Goal: Information Seeking & Learning: Check status

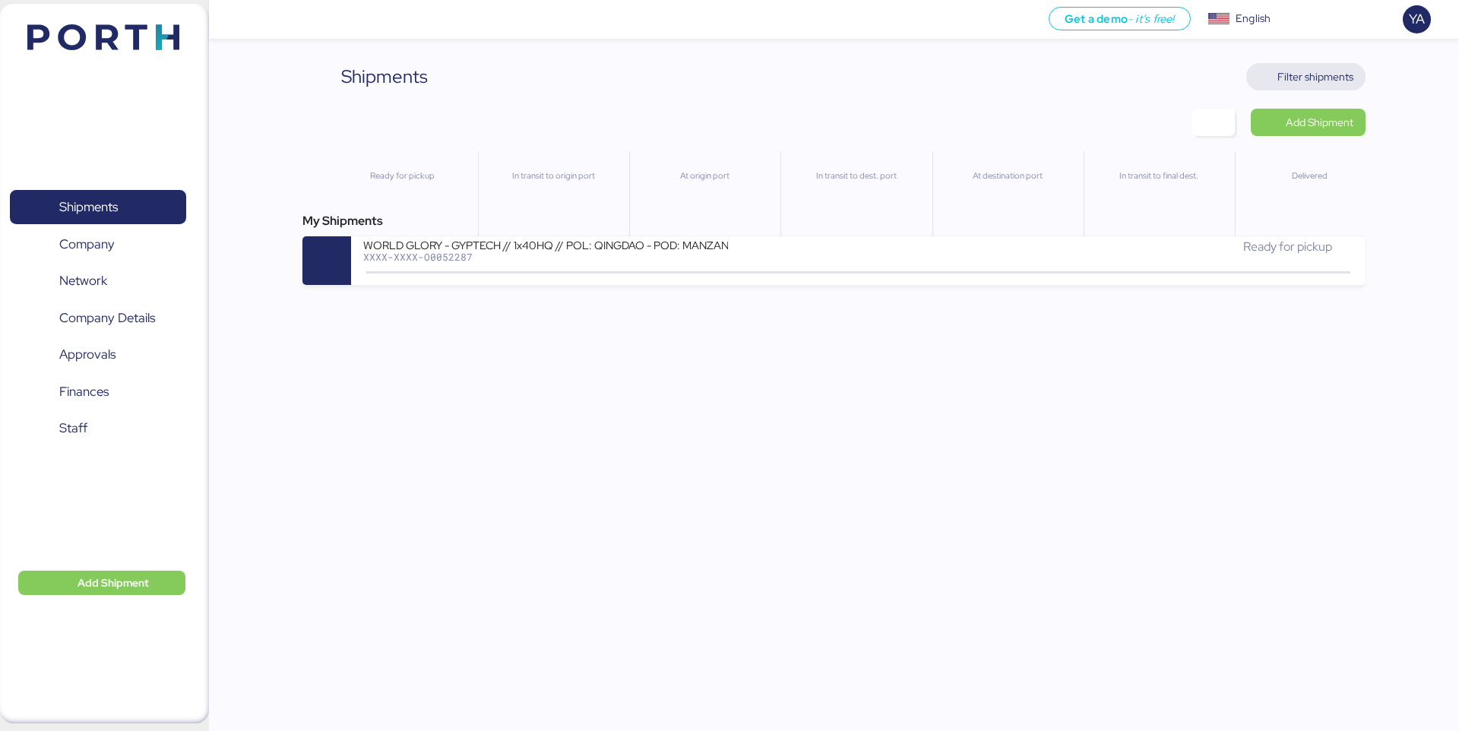
click at [1291, 72] on span "Filter shipments" at bounding box center [1316, 77] width 76 height 18
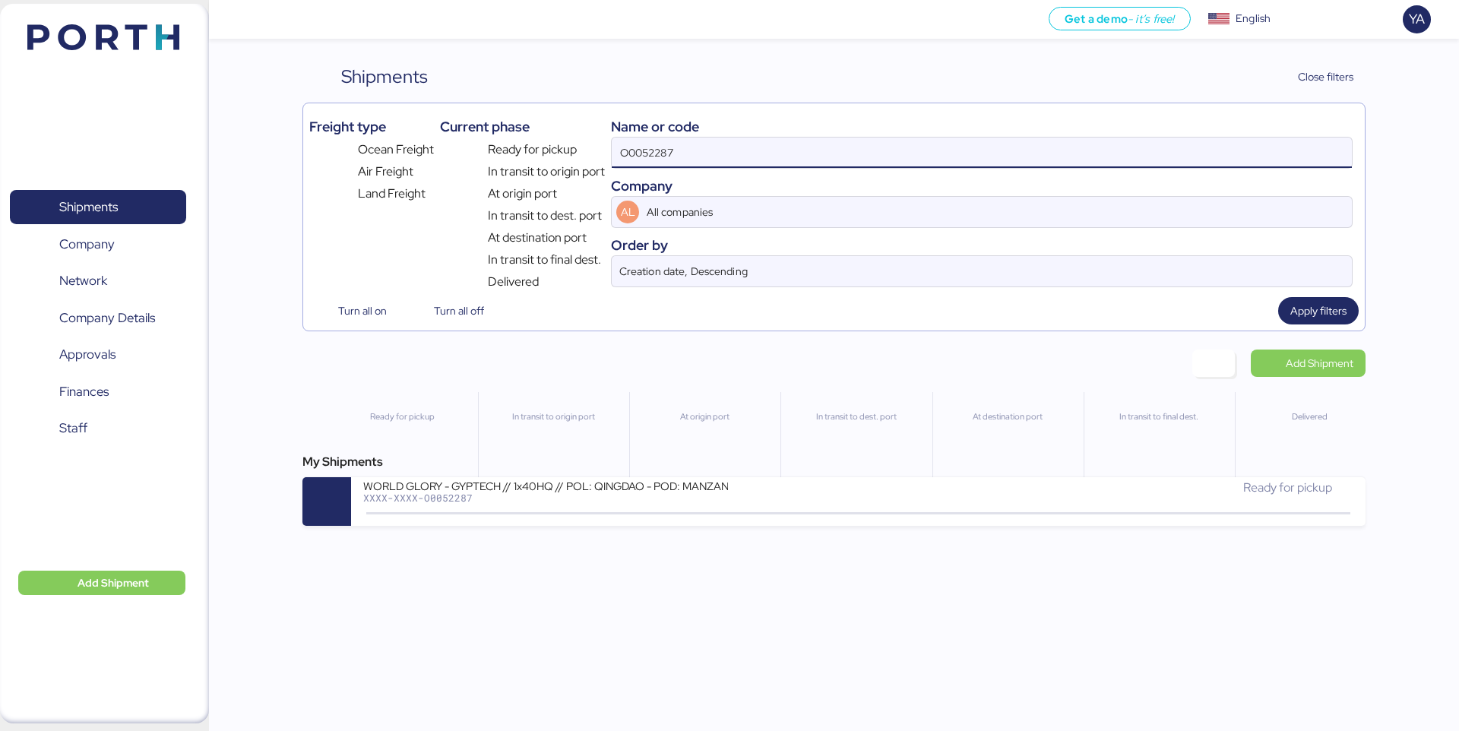
click at [1078, 147] on input "O0052287" at bounding box center [982, 153] width 740 height 30
type input "s"
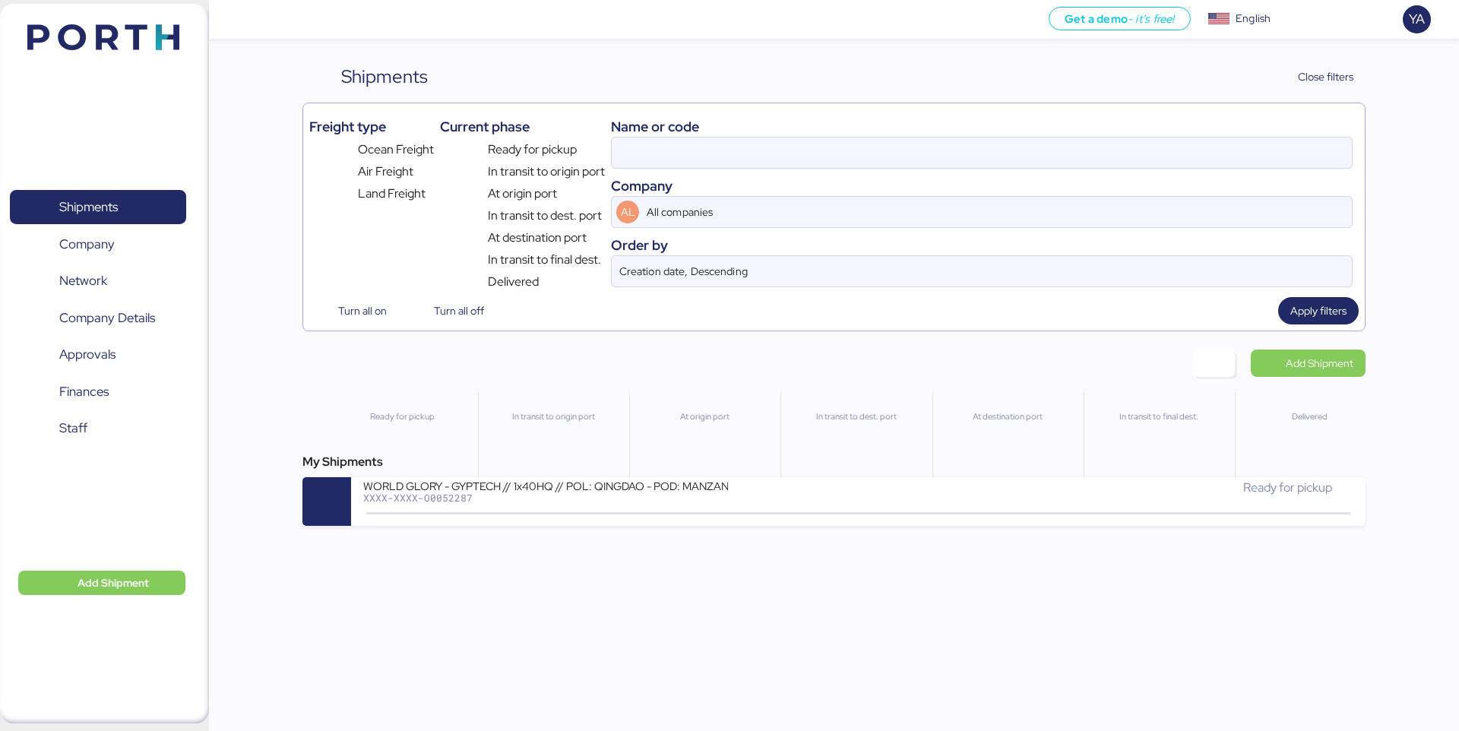
click at [1332, 97] on div "Shipments Close filters Freight type Ocean Freight Air Freight Land Freight Cur…" at bounding box center [834, 197] width 1063 height 268
click at [1332, 58] on div "Shipments Close filters Freight type Ocean Freight Air Freight Land Freight Cur…" at bounding box center [729, 263] width 1459 height 526
click at [1333, 70] on span "Close filters" at bounding box center [1325, 77] width 55 height 18
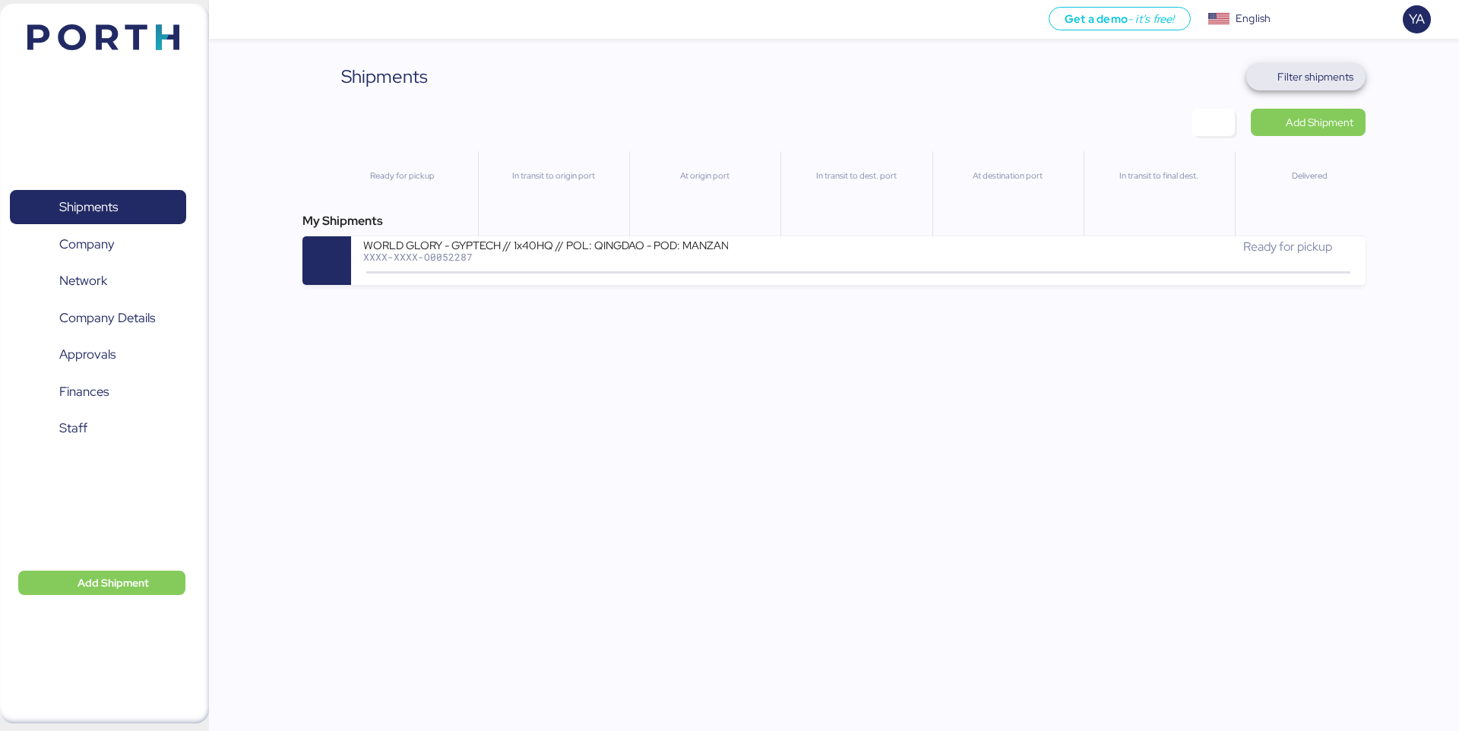
click at [1338, 77] on span "Filter shipments" at bounding box center [1316, 77] width 76 height 18
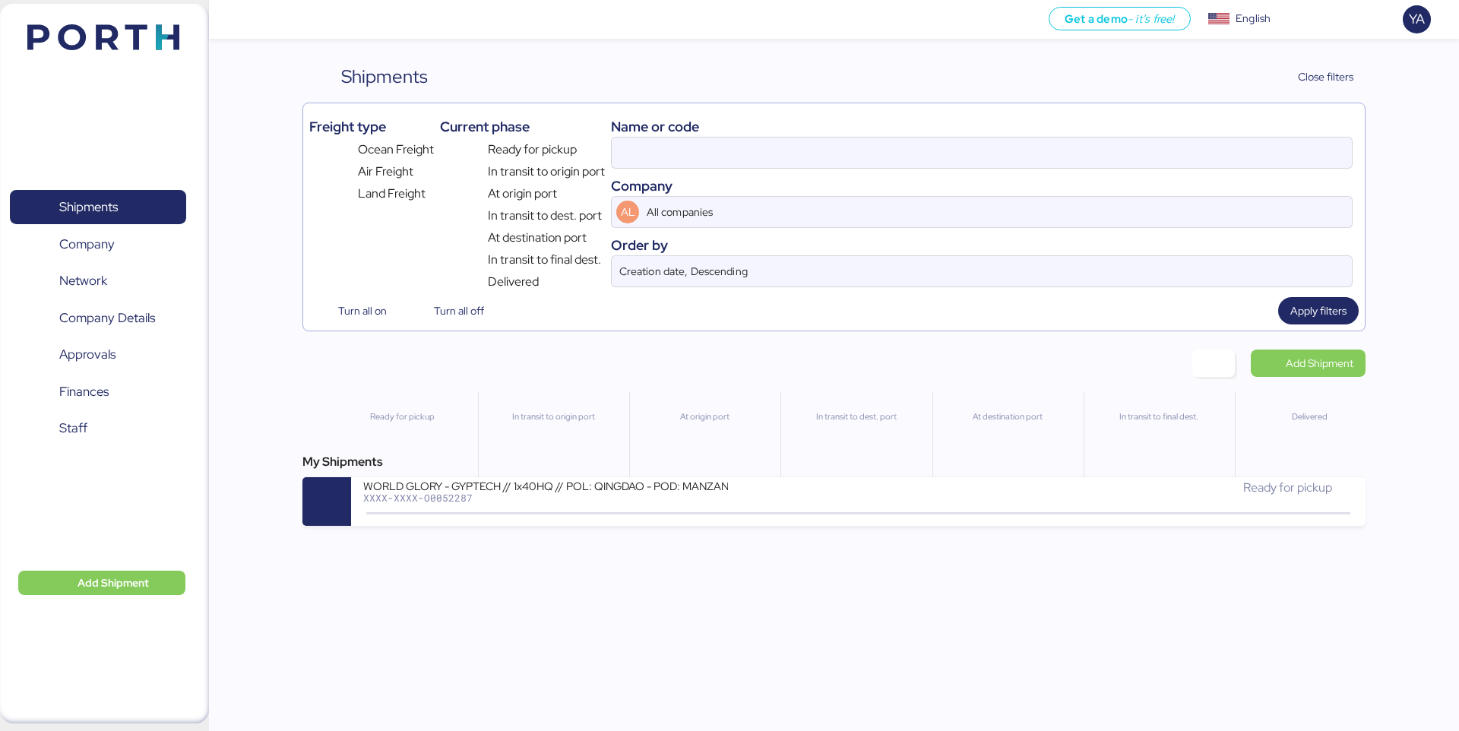
click at [1323, 90] on div "Shipments Close filters Freight type Ocean Freight Air Freight Land Freight Cur…" at bounding box center [834, 197] width 1063 height 268
click at [1323, 78] on span "Close filters" at bounding box center [1325, 77] width 55 height 18
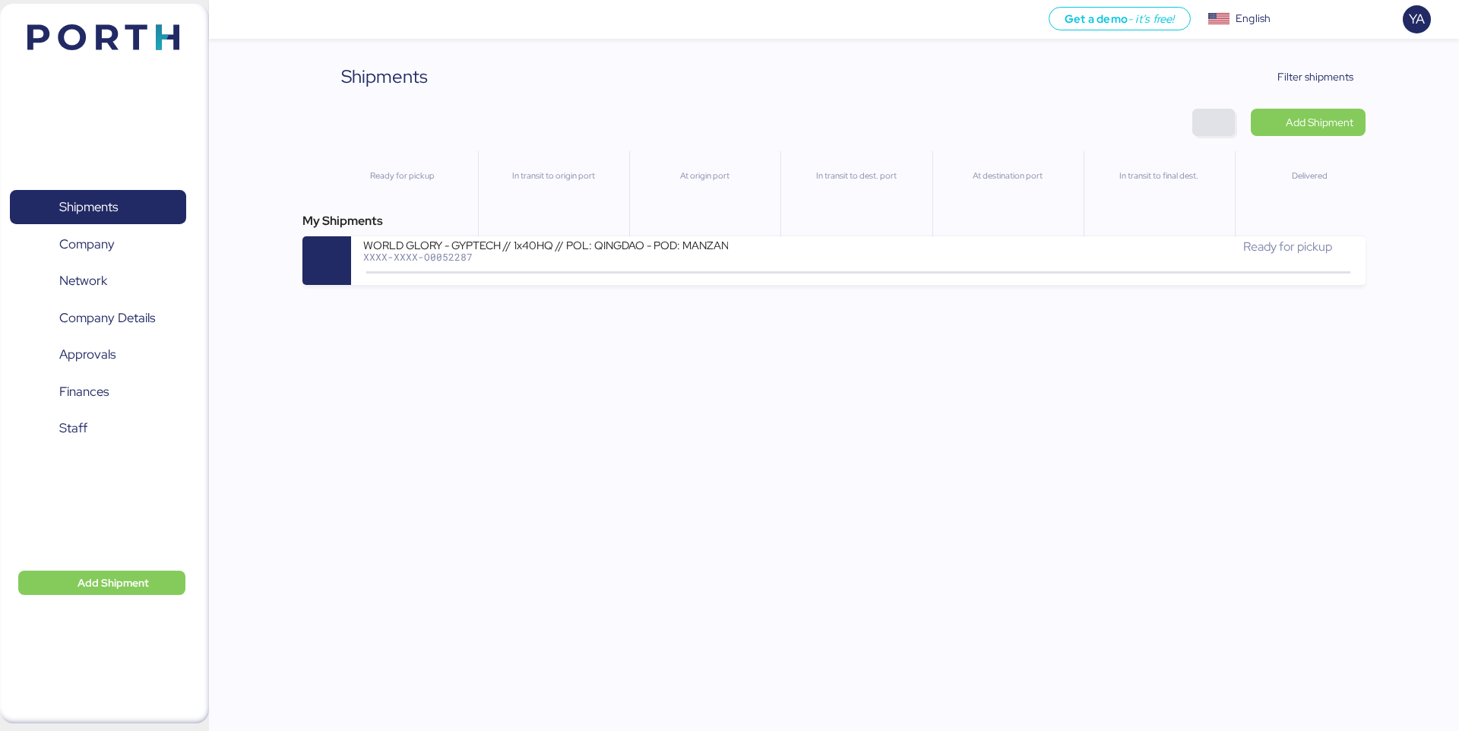
click at [1218, 128] on span "button" at bounding box center [1214, 122] width 18 height 21
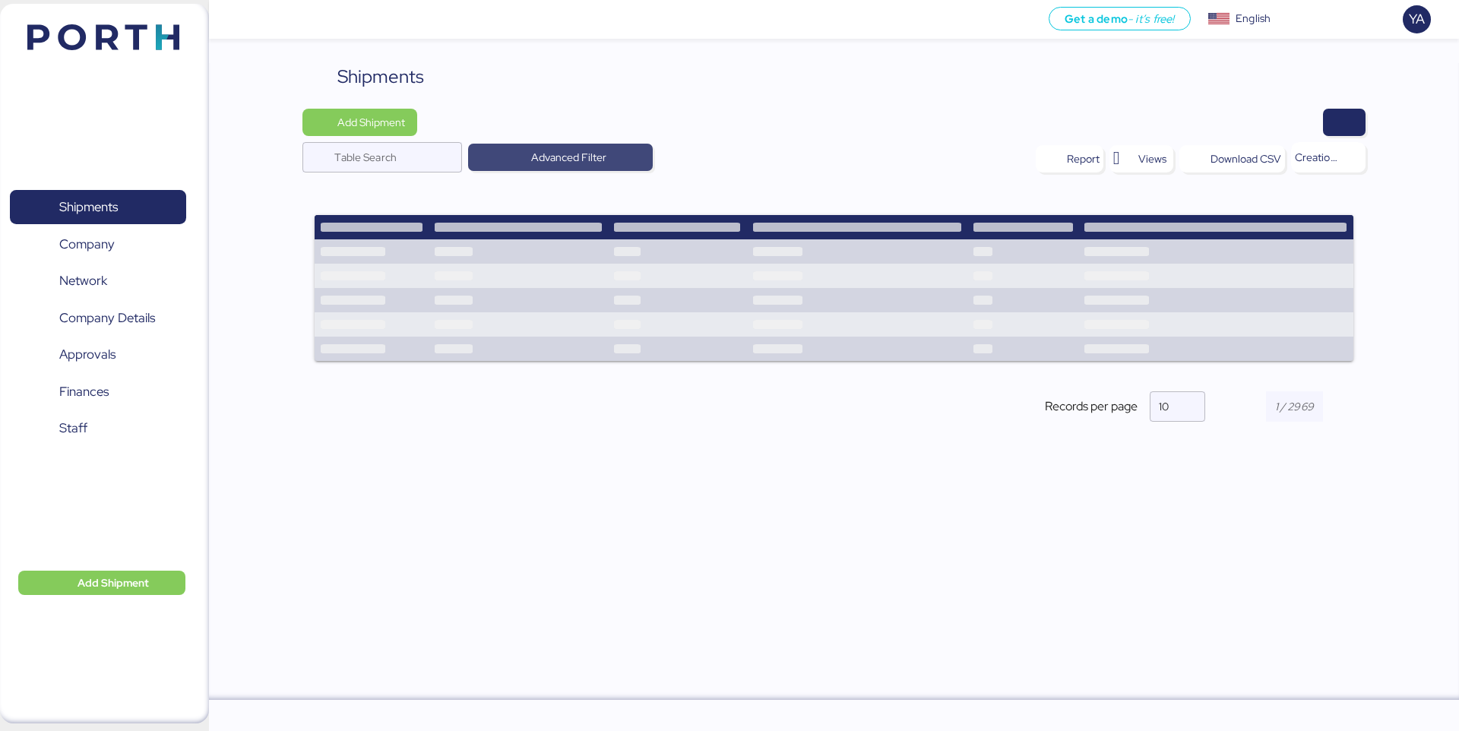
click at [594, 150] on span "Advanced Filter" at bounding box center [568, 157] width 75 height 18
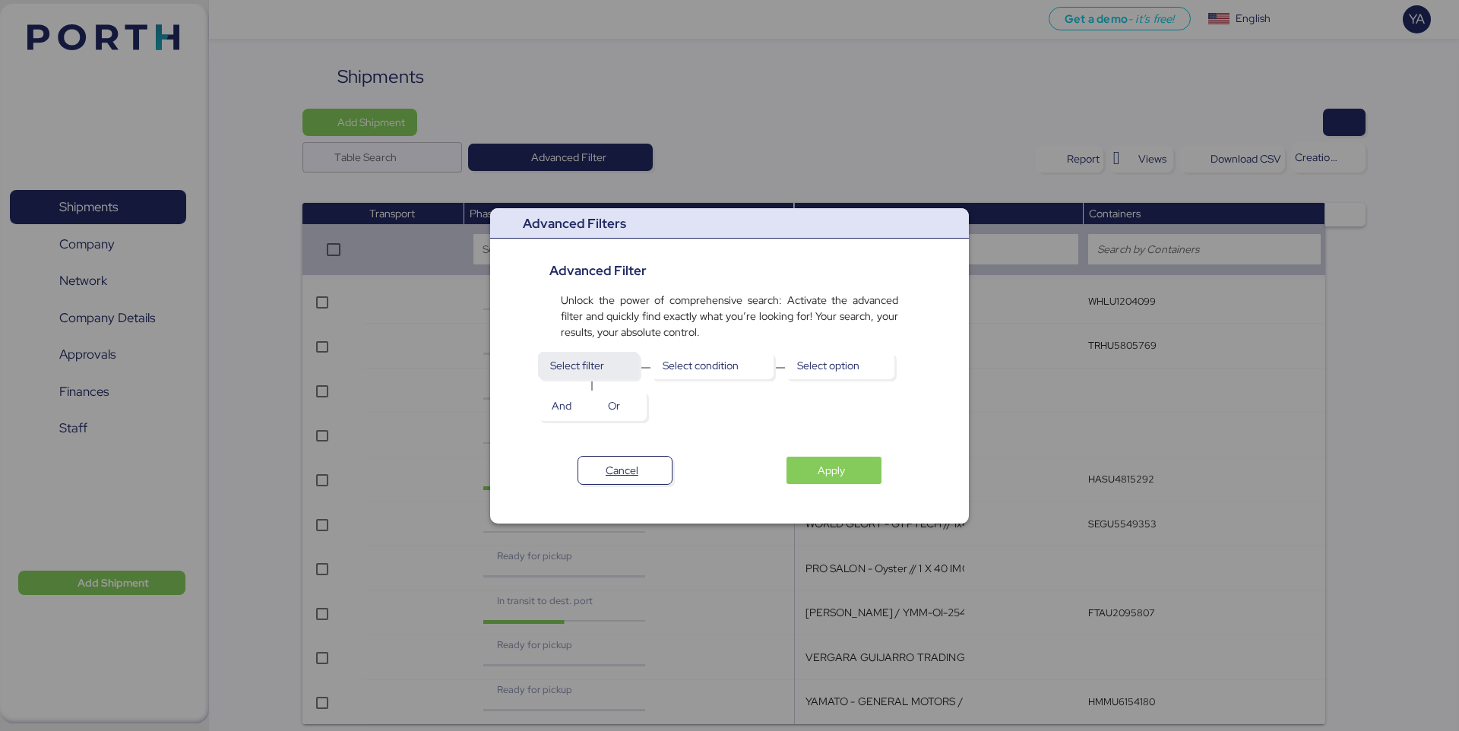
click at [625, 364] on span "Select filter" at bounding box center [588, 365] width 77 height 21
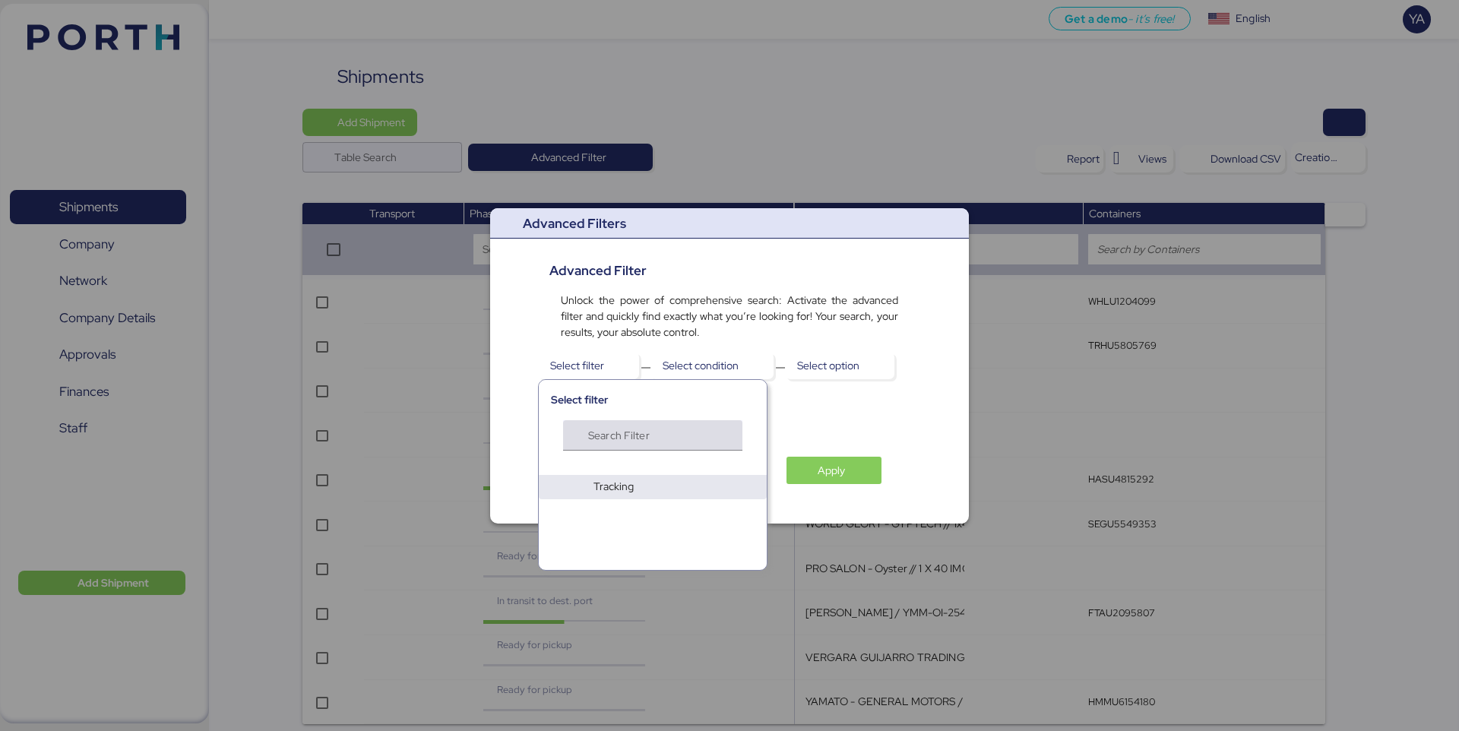
click at [664, 448] on input "Search Filter" at bounding box center [647, 440] width 118 height 18
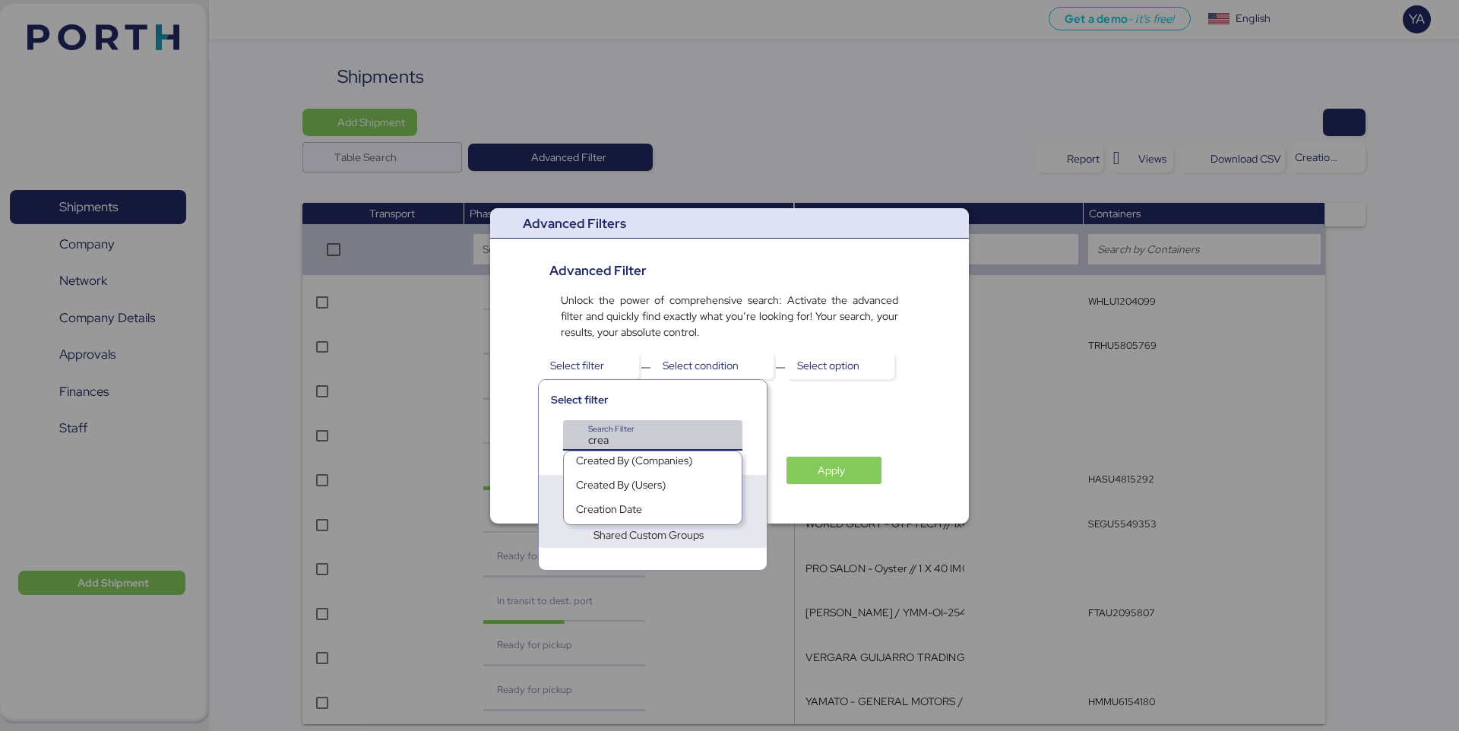
type input "crea"
click at [661, 482] on div "Created By (Users)" at bounding box center [621, 487] width 90 height 21
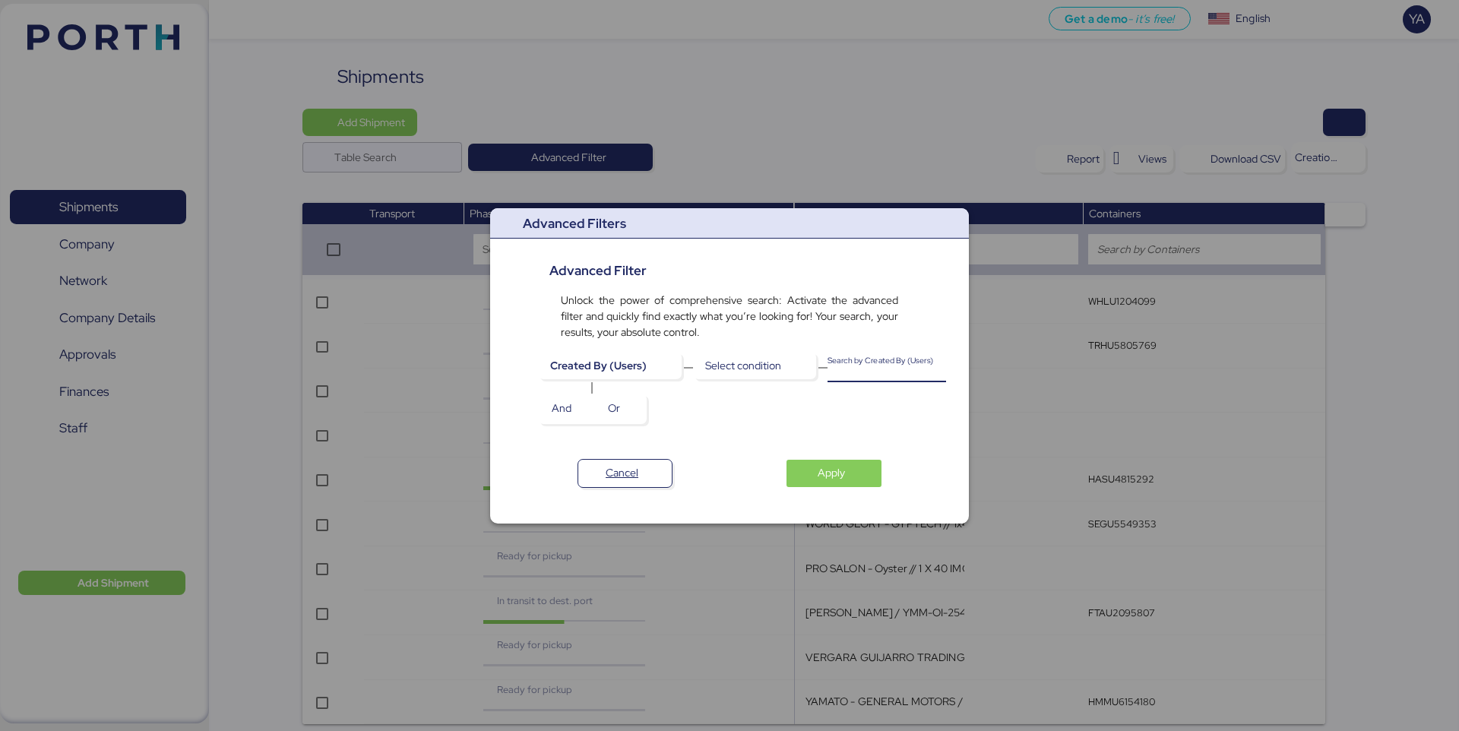
click at [842, 365] on input "Search by Created By (Users)" at bounding box center [887, 367] width 119 height 30
click at [782, 365] on span "Select condition" at bounding box center [754, 365] width 99 height 21
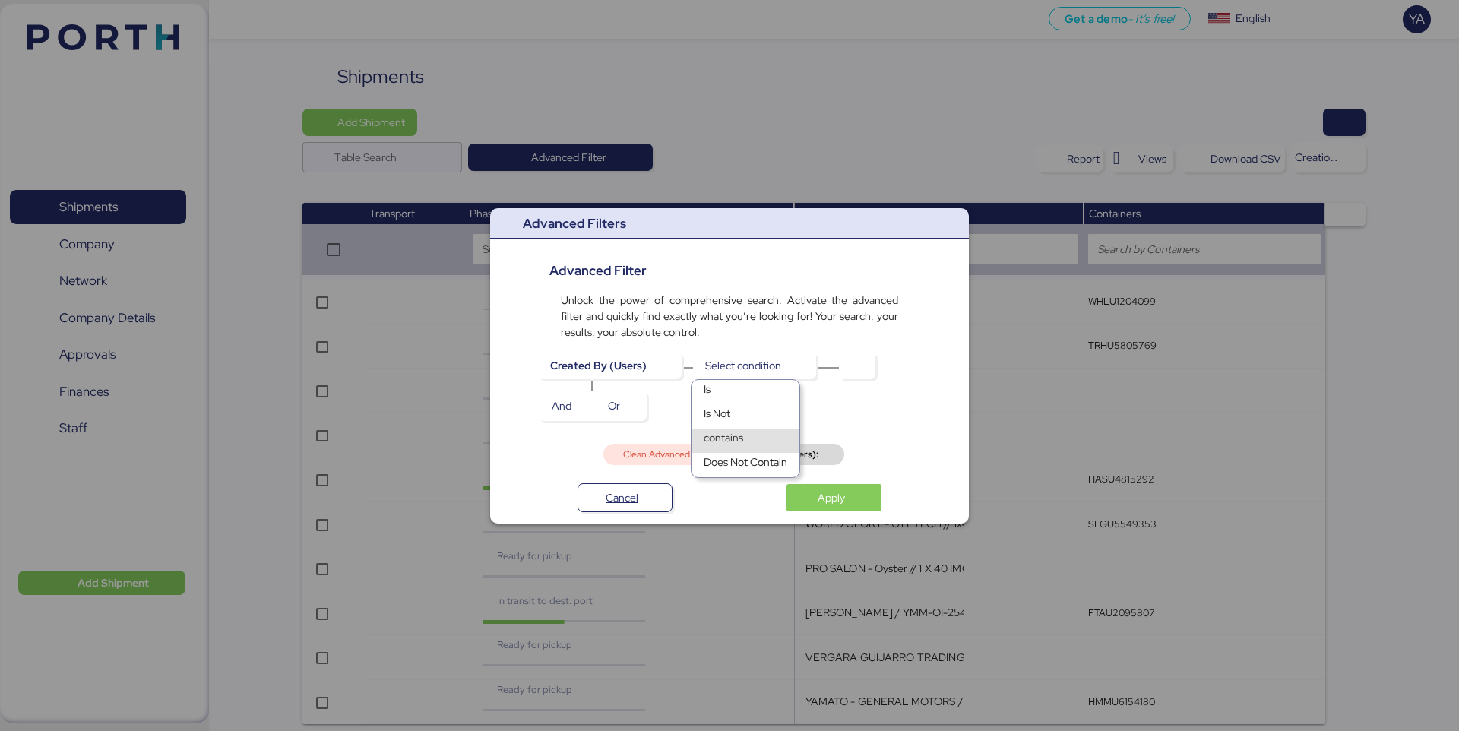
click at [777, 442] on div "contains" at bounding box center [746, 441] width 108 height 24
click at [832, 363] on span "button" at bounding box center [824, 365] width 36 height 27
click at [676, 456] on span "Clean Advanced Filter" at bounding box center [667, 454] width 89 height 9
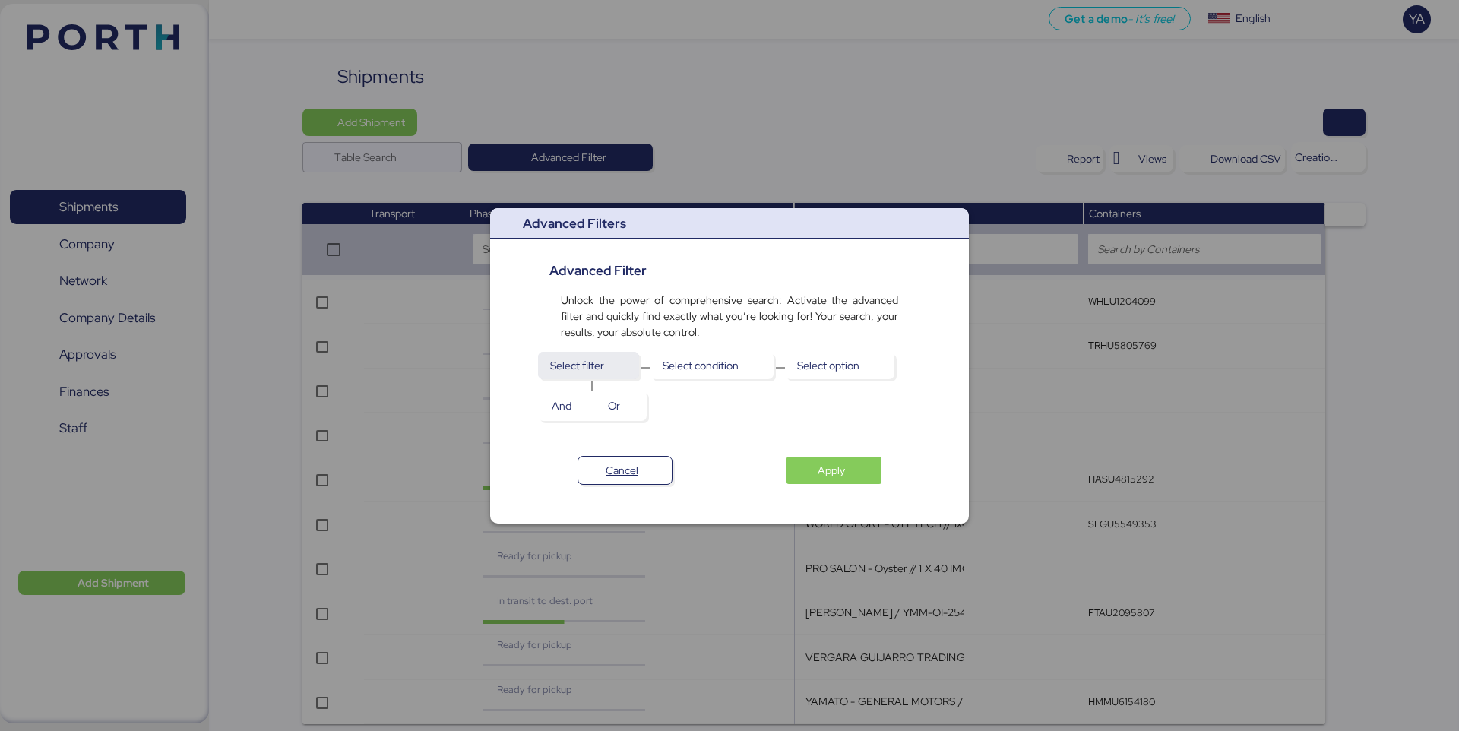
click at [619, 359] on span "Select filter" at bounding box center [588, 365] width 77 height 21
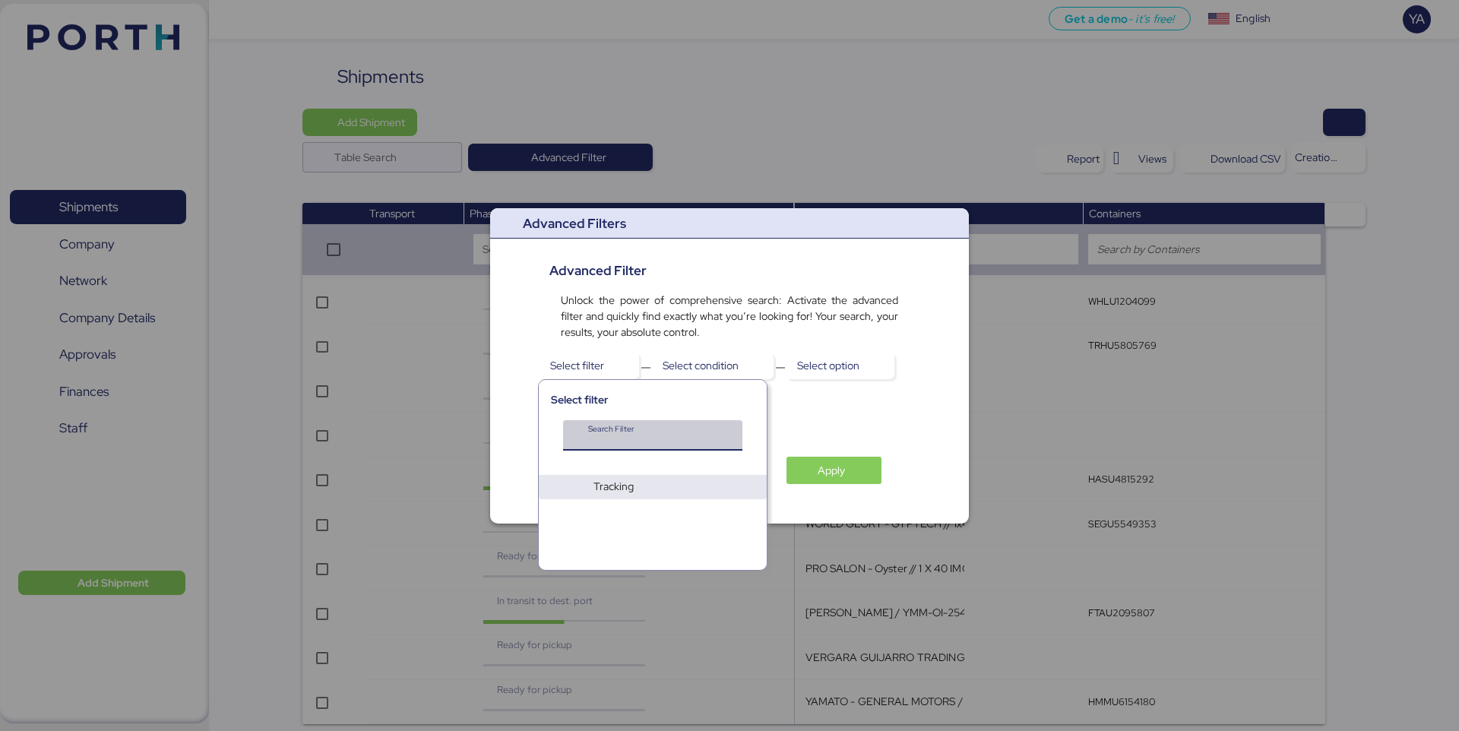
click at [632, 431] on input "Search Filter" at bounding box center [647, 440] width 118 height 18
type input "user"
click at [628, 469] on div "Created By (Users)" at bounding box center [621, 463] width 90 height 21
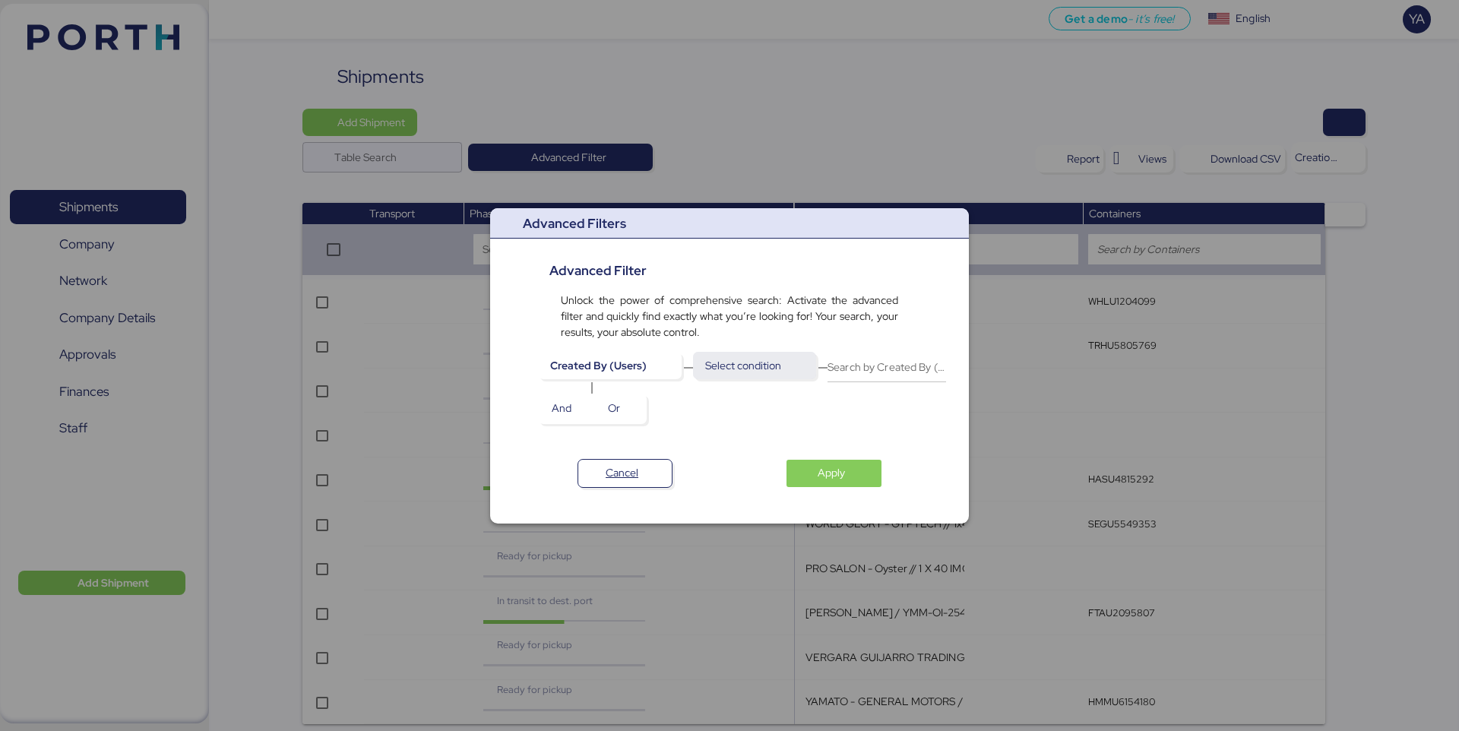
click at [768, 369] on span "Select condition" at bounding box center [743, 365] width 76 height 18
click at [765, 433] on div "contains" at bounding box center [746, 441] width 108 height 24
click at [802, 369] on input "Search by Created By (Users)" at bounding box center [853, 367] width 119 height 30
type input "yetza"
click at [819, 474] on div "Cancel Apply" at bounding box center [730, 467] width 436 height 41
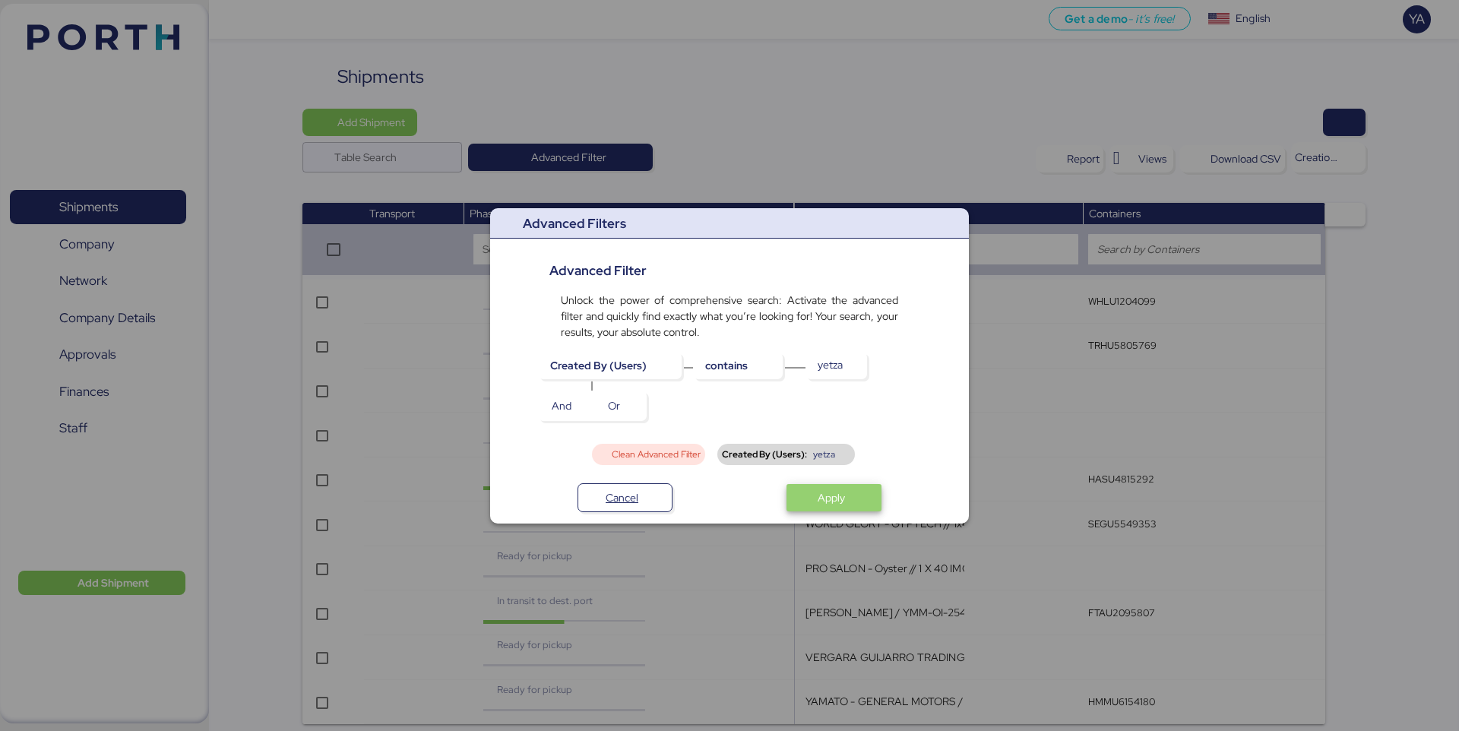
click at [820, 500] on span "Apply" at bounding box center [831, 498] width 27 height 18
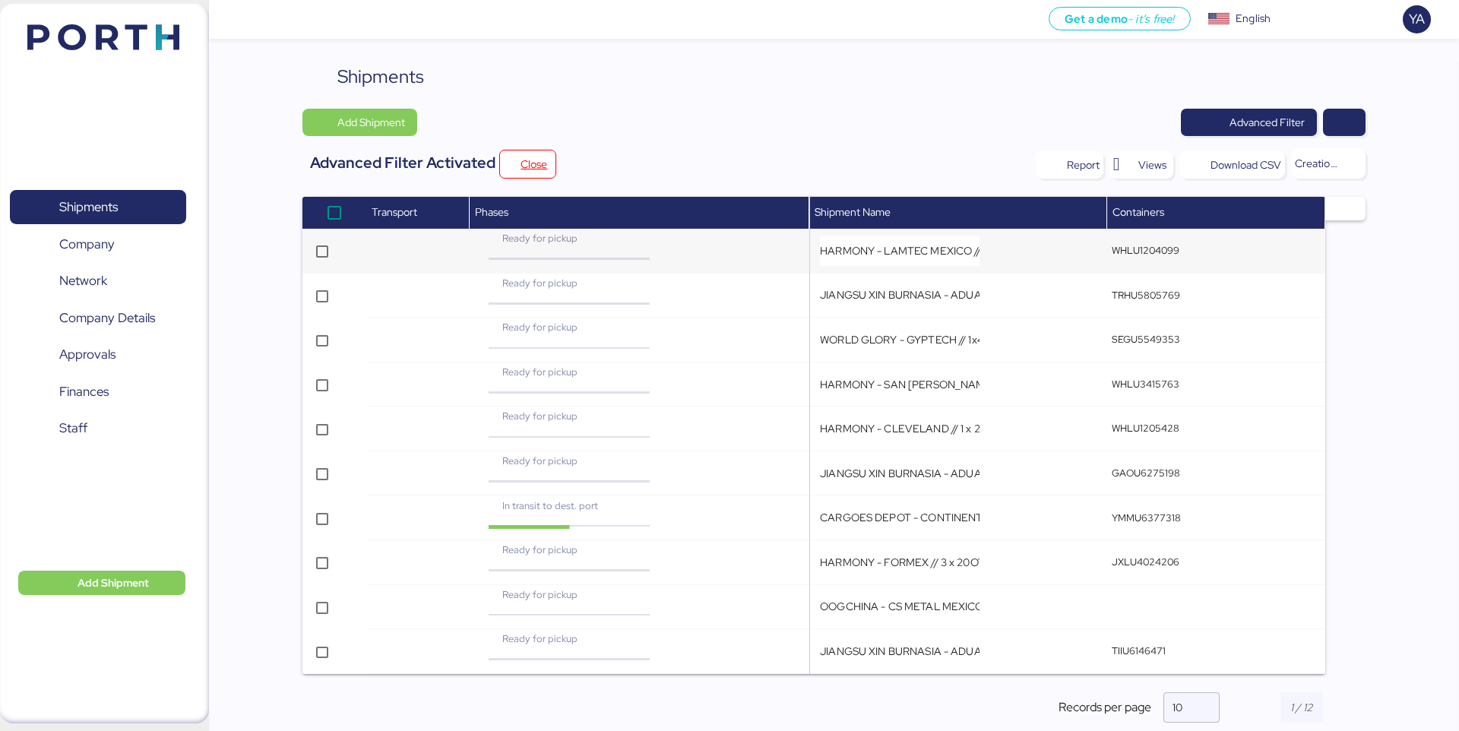
click at [350, 258] on td at bounding box center [334, 251] width 63 height 45
click at [843, 253] on input "HARMONY - LAMTEC MEXICO // 1x20FR // POL: SHEKOU - POD: MANZANILLO // HBL: HSS1…" at bounding box center [900, 251] width 160 height 30
click at [372, 255] on span "button" at bounding box center [396, 250] width 51 height 27
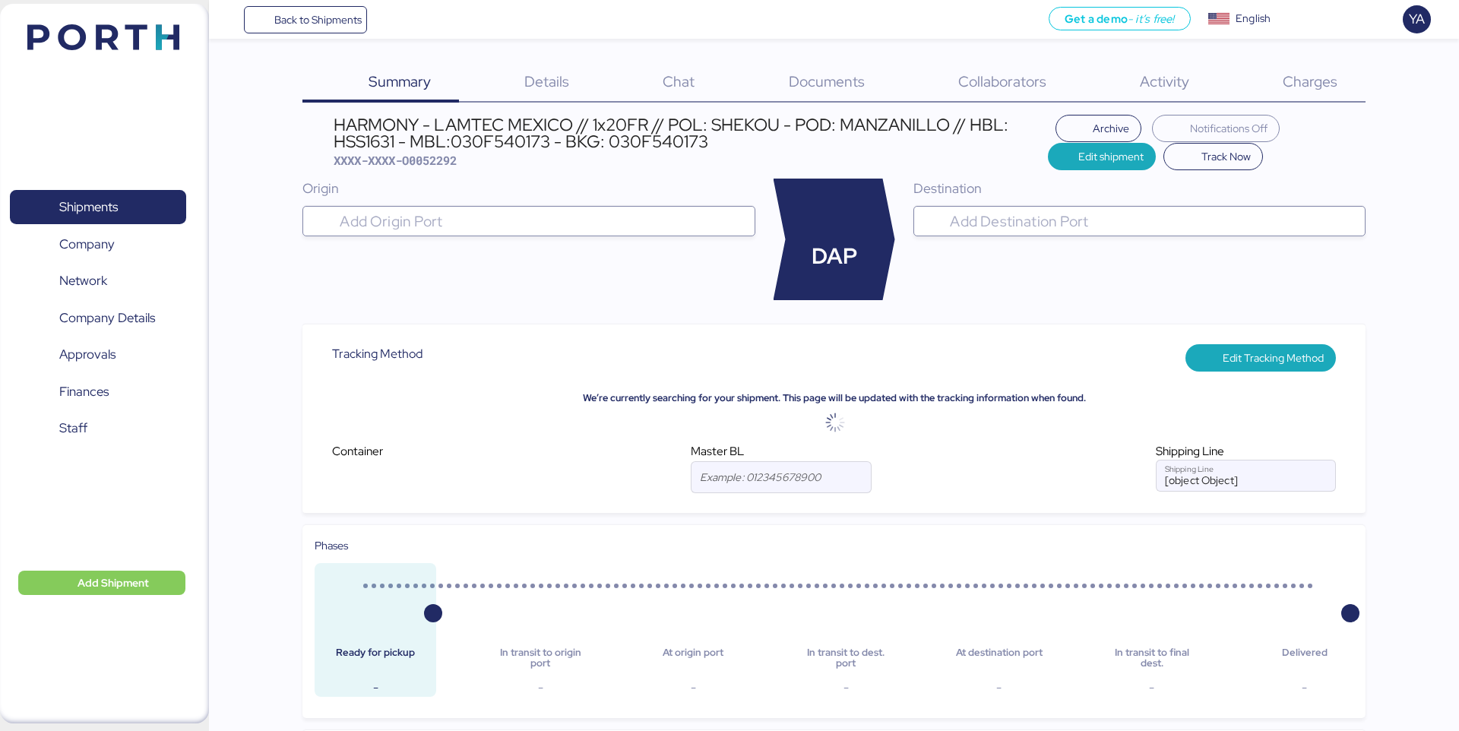
click at [432, 162] on span "XXXX-XXXX-O0052292" at bounding box center [395, 160] width 123 height 15
copy span "O0052292"
click at [489, 116] on div "HARMONY - LAMTEC MEXICO // 1x20FR // POL: SHEKOU - POD: MANZANILLO // HBL: HSS1…" at bounding box center [691, 133] width 715 height 34
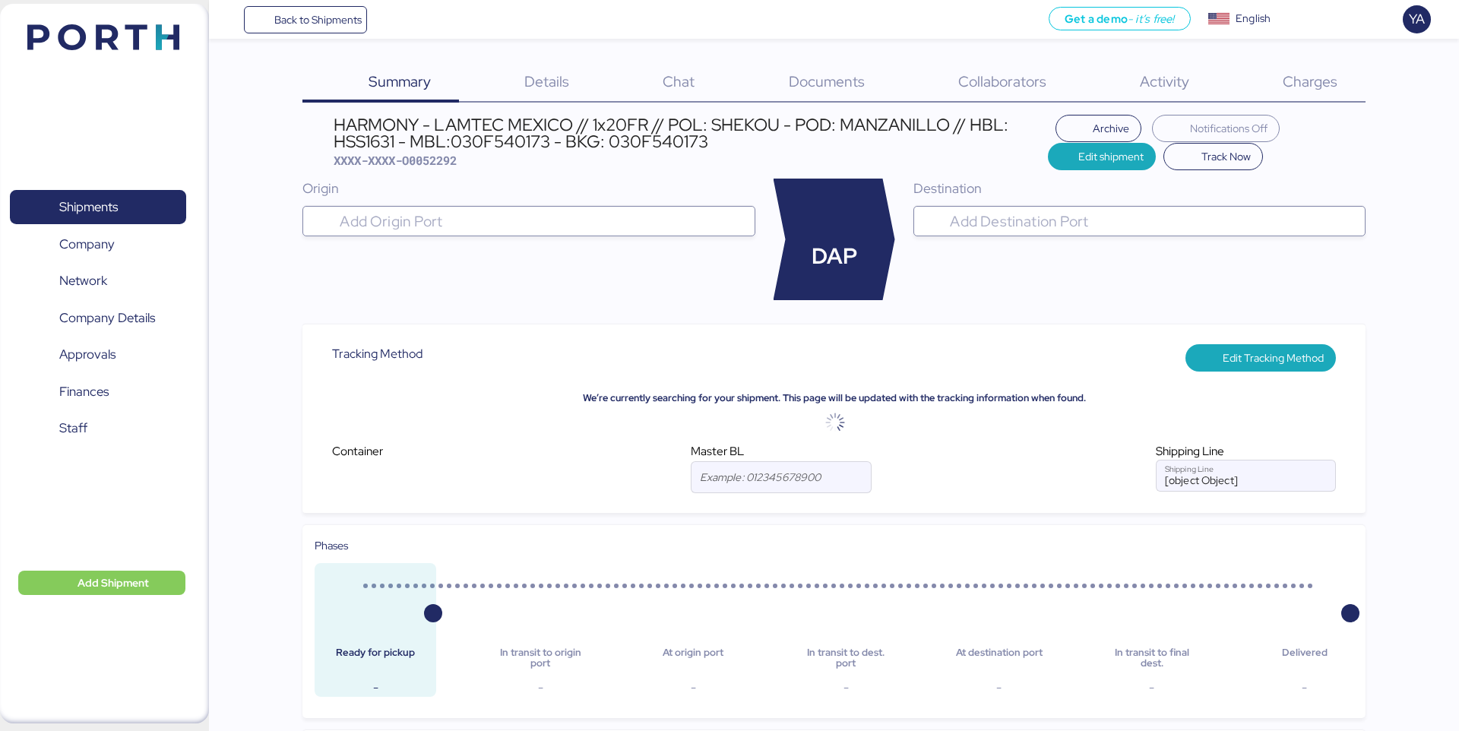
click at [582, 140] on div "HARMONY - LAMTEC MEXICO // 1x20FR // POL: SHEKOU - POD: MANZANILLO // HBL: HSS1…" at bounding box center [691, 133] width 715 height 34
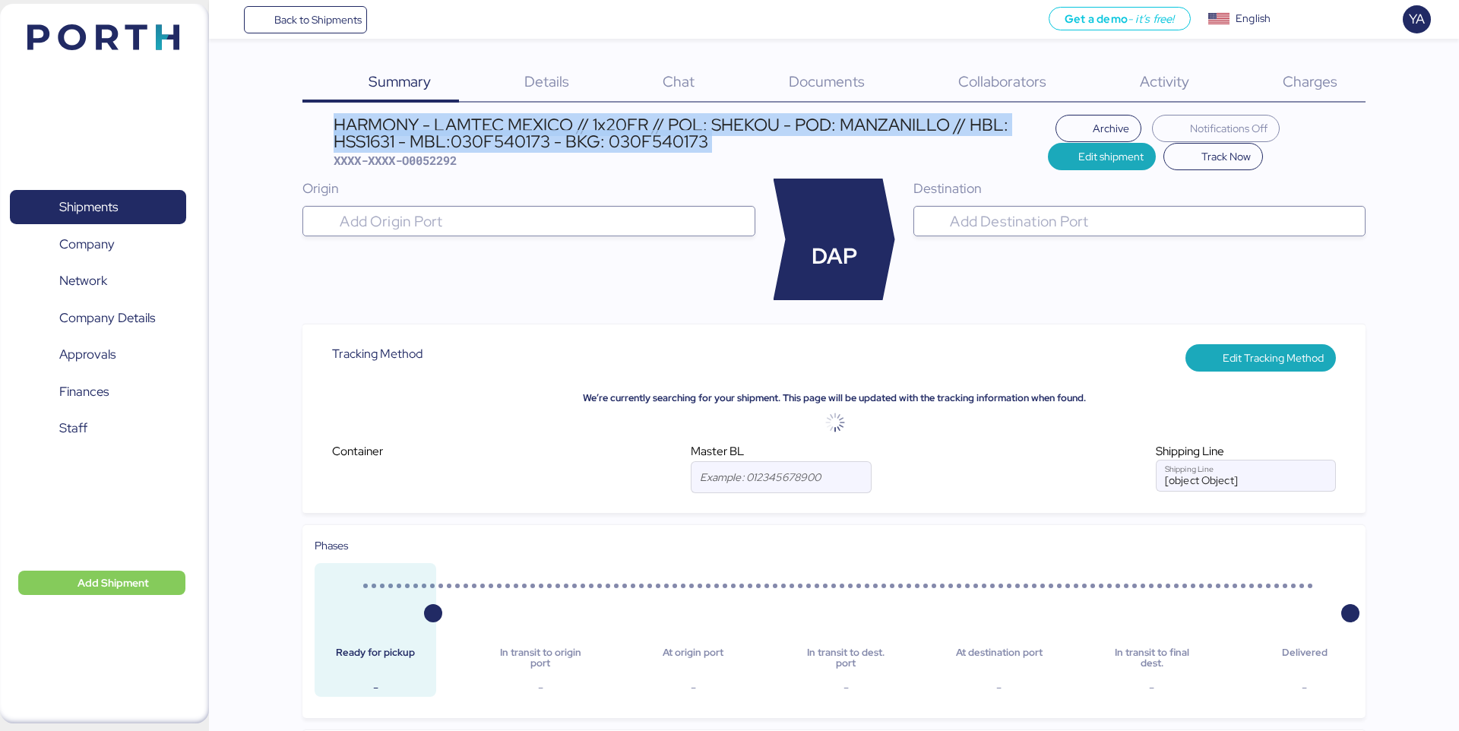
click at [582, 140] on div "HARMONY - LAMTEC MEXICO // 1x20FR // POL: SHEKOU - POD: MANZANILLO // HBL: HSS1…" at bounding box center [691, 133] width 715 height 34
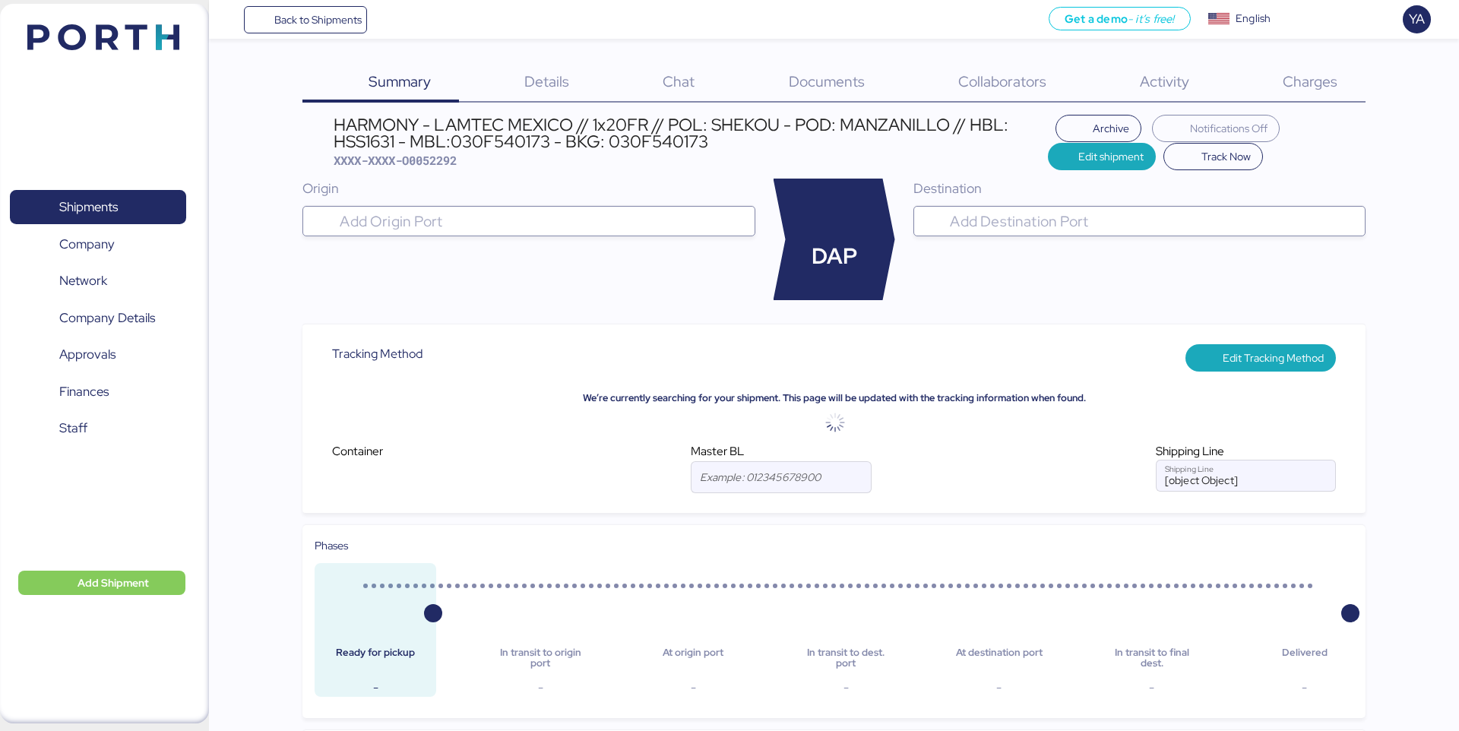
click at [528, 74] on span "Details" at bounding box center [546, 81] width 45 height 20
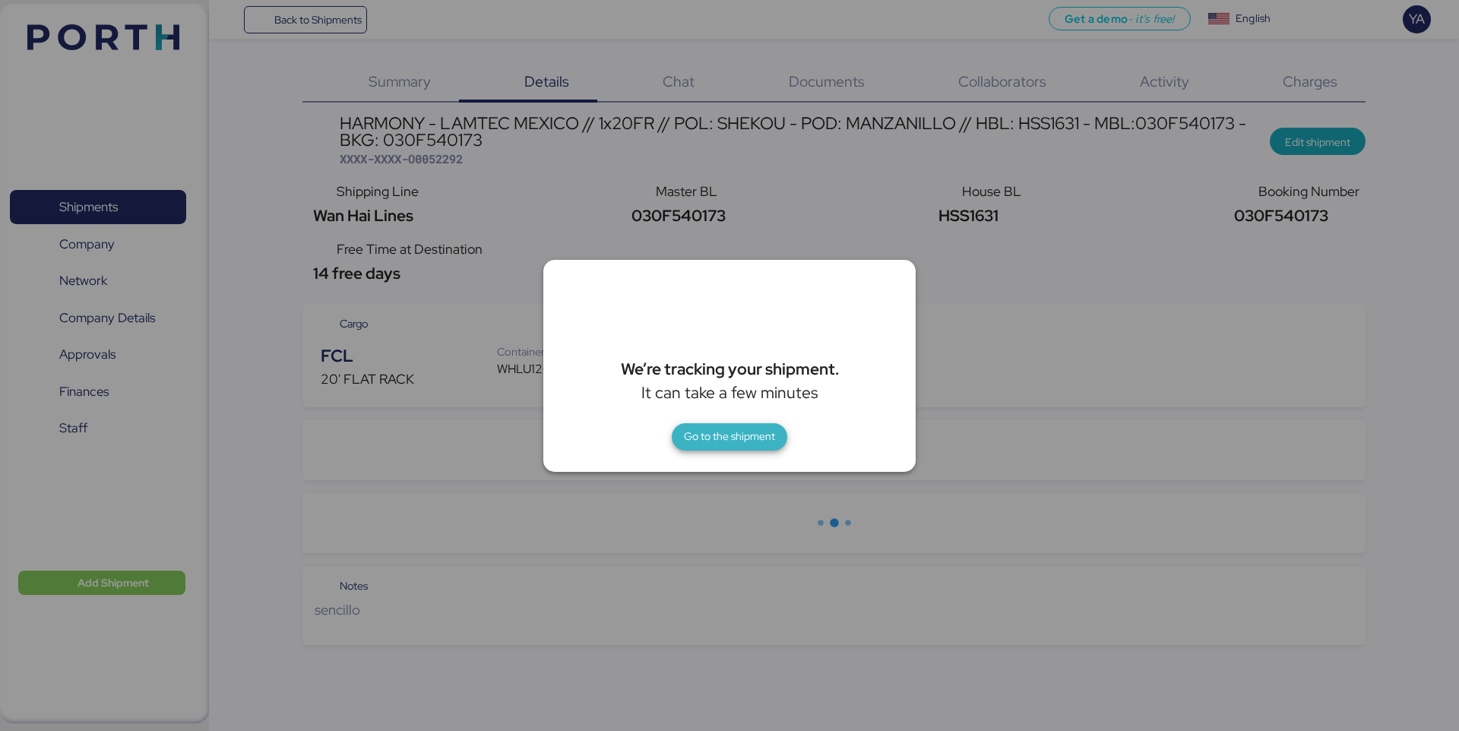
click at [731, 431] on span "Go to the shipment" at bounding box center [729, 436] width 91 height 18
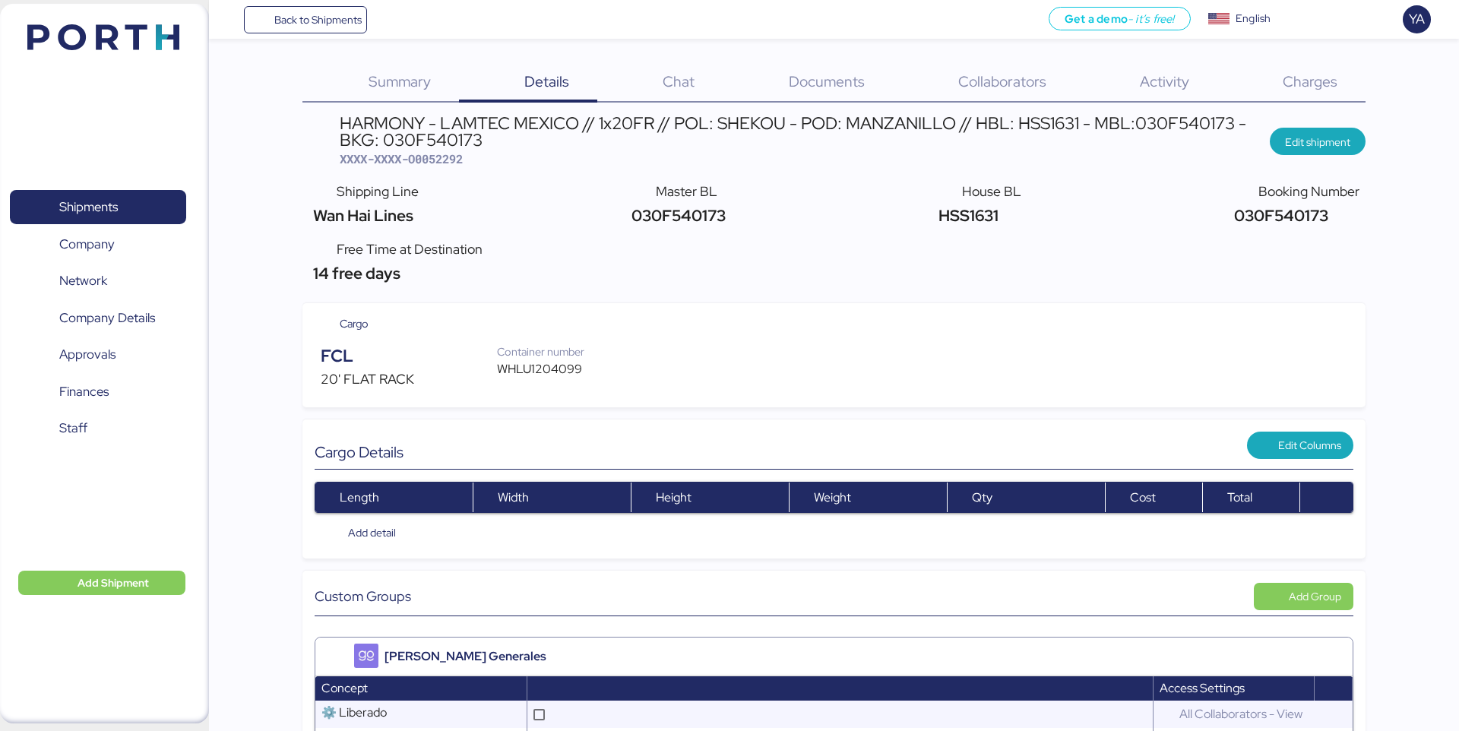
click at [661, 135] on div "HARMONY - LAMTEC MEXICO // 1x20FR // POL: SHEKOU - POD: MANZANILLO // HBL: HSS1…" at bounding box center [805, 132] width 930 height 34
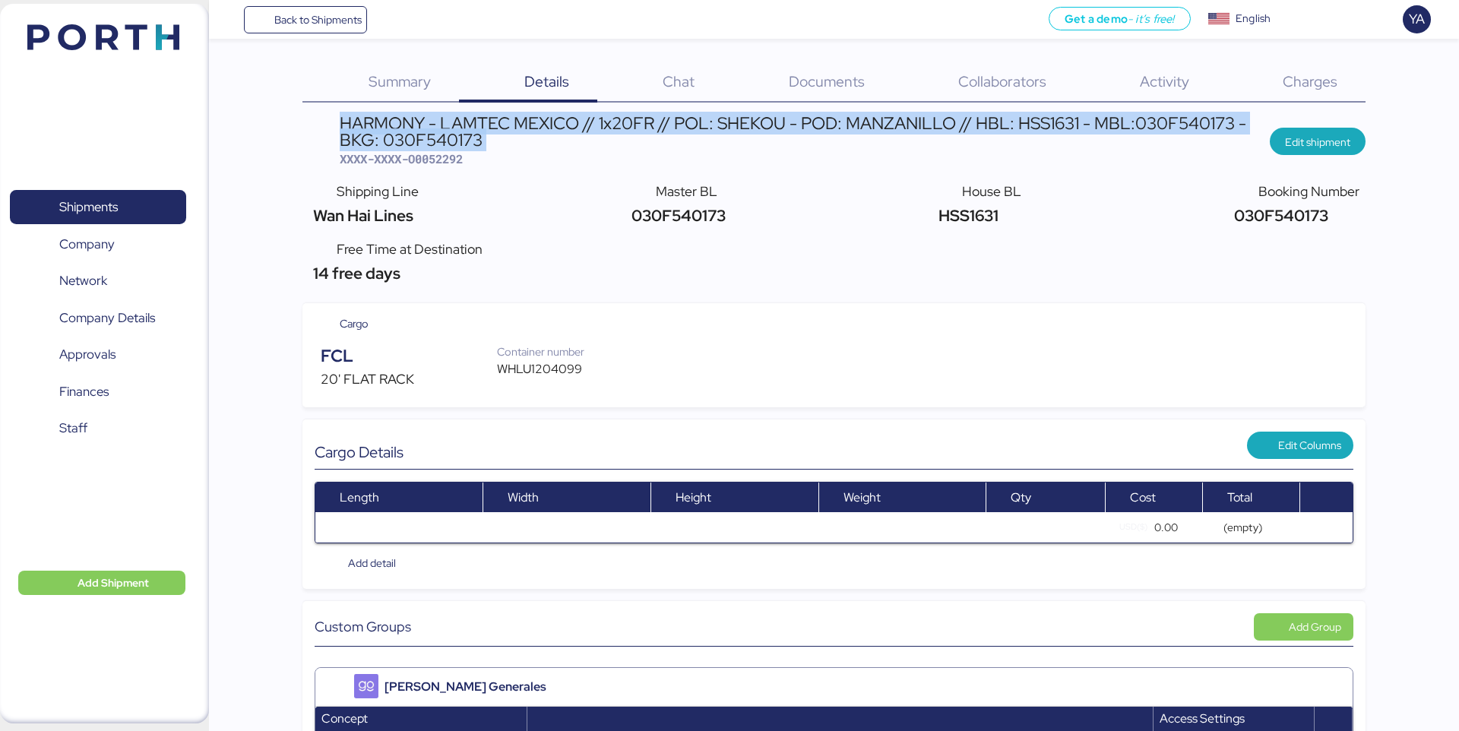
click at [661, 135] on div "HARMONY - LAMTEC MEXICO // 1x20FR // POL: SHEKOU - POD: MANZANILLO // HBL: HSS1…" at bounding box center [805, 132] width 930 height 34
click at [660, 130] on div "HARMONY - LAMTEC MEXICO // 1x20FR // POL: SHEKOU - POD: MANZANILLO // HBL: HSS1…" at bounding box center [805, 132] width 930 height 34
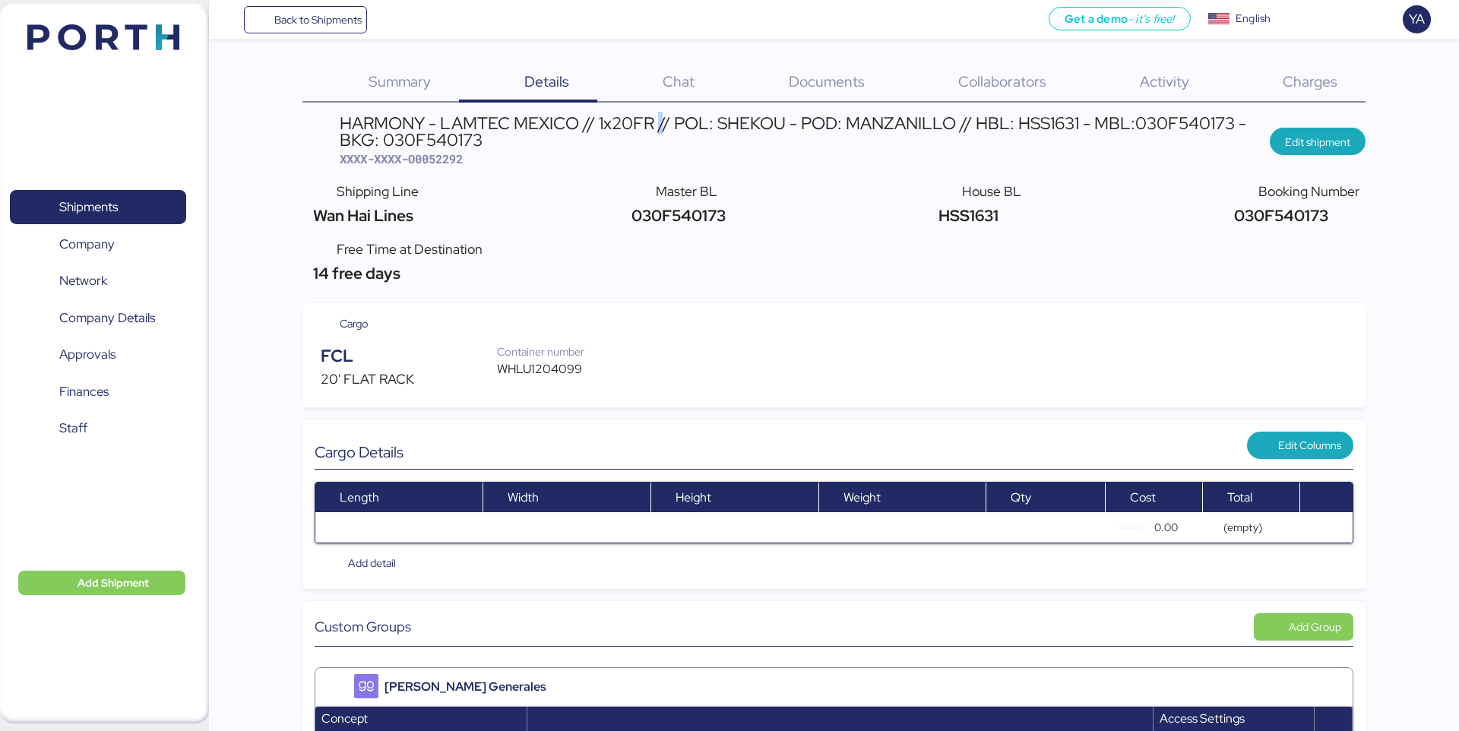
click at [660, 130] on div "HARMONY - LAMTEC MEXICO // 1x20FR // POL: SHEKOU - POD: MANZANILLO // HBL: HSS1…" at bounding box center [805, 132] width 930 height 34
click at [660, 126] on div "HARMONY - LAMTEC MEXICO // 1x20FR // POL: SHEKOU - POD: MANZANILLO // HBL: HSS1…" at bounding box center [805, 132] width 930 height 34
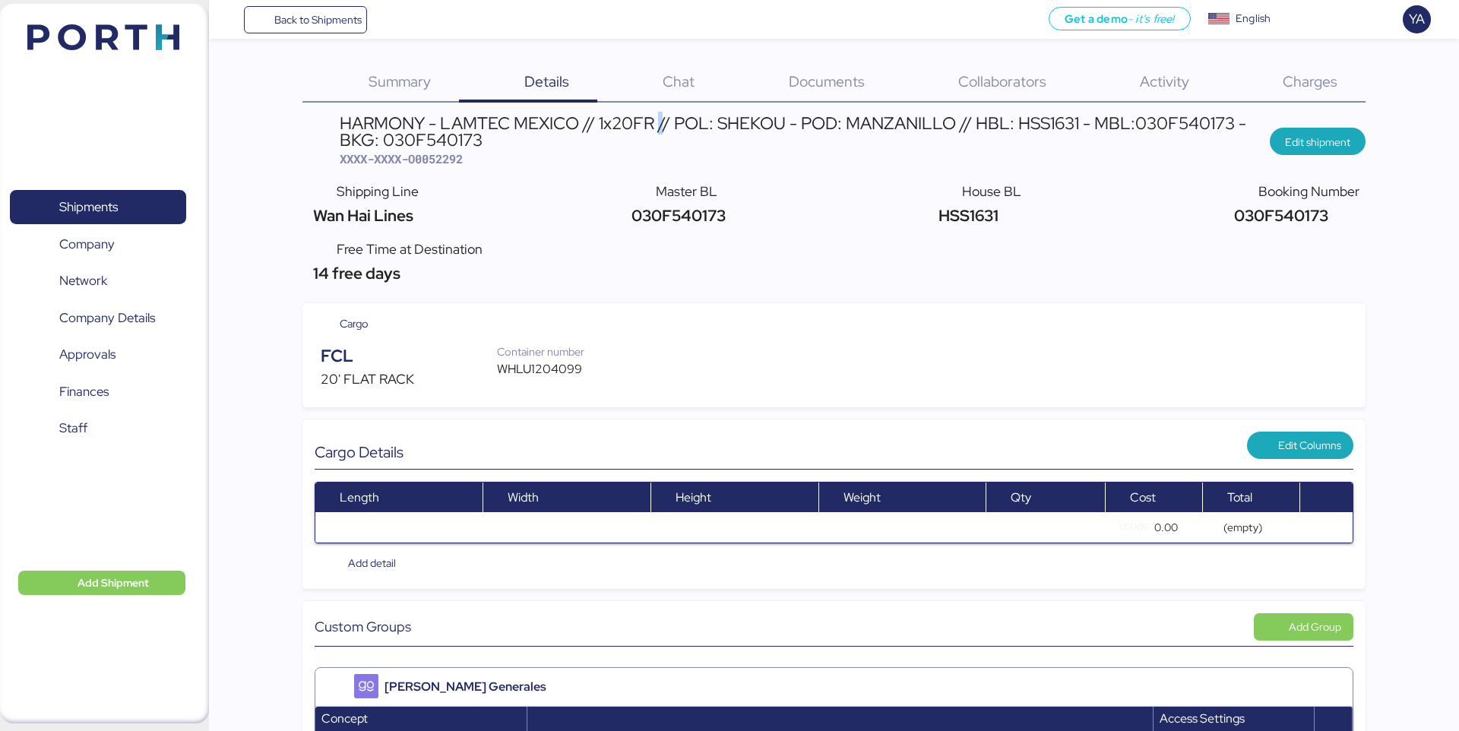
click at [660, 126] on div "HARMONY - LAMTEC MEXICO // 1x20FR // POL: SHEKOU - POD: MANZANILLO // HBL: HSS1…" at bounding box center [805, 132] width 930 height 34
copy div "/"
click at [661, 115] on div "HARMONY - LAMTEC MEXICO // 1x20FR // POL: SHEKOU - POD: MANZANILLO // HBL: HSS1…" at bounding box center [805, 132] width 930 height 34
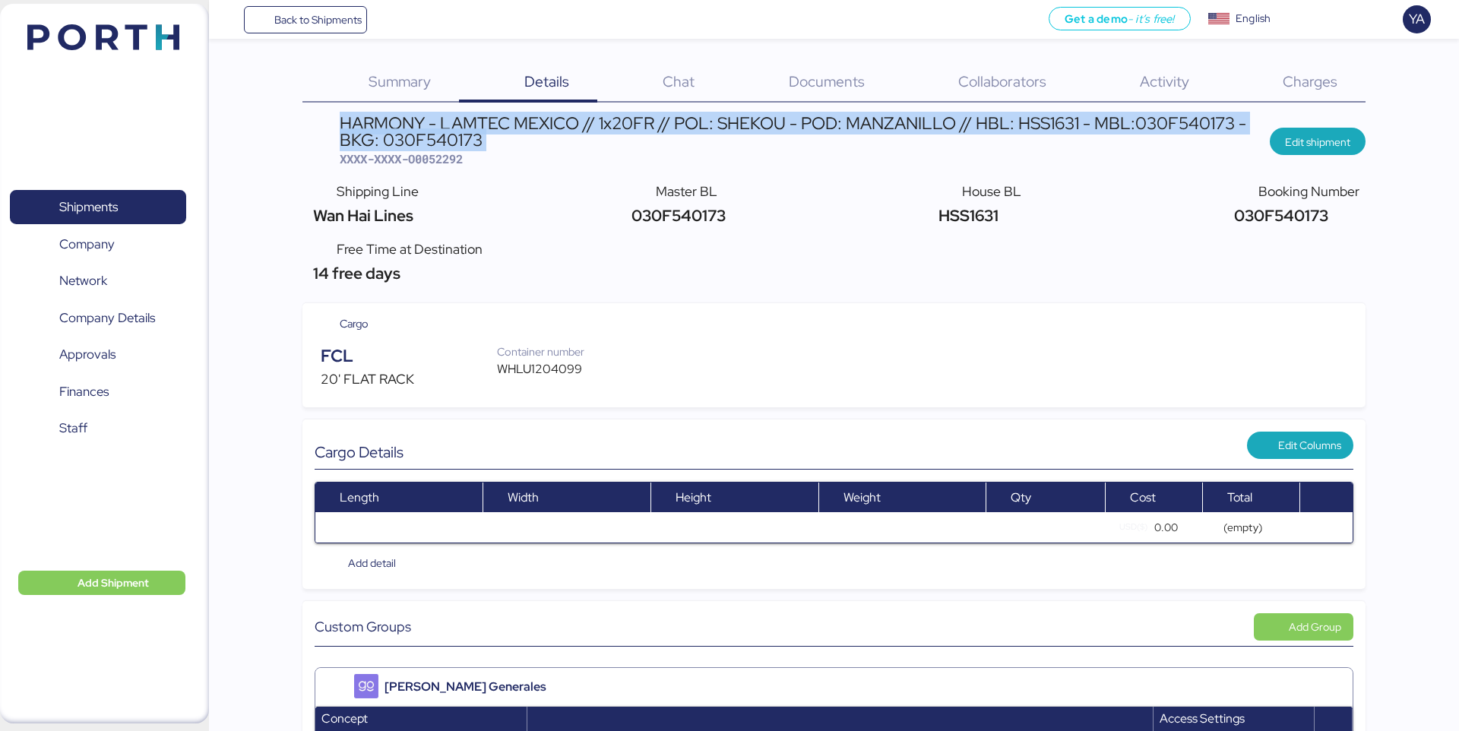
click at [661, 115] on div "HARMONY - LAMTEC MEXICO // 1x20FR // POL: SHEKOU - POD: MANZANILLO // HBL: HSS1…" at bounding box center [805, 132] width 930 height 34
copy div "HARMONY - LAMTEC MEXICO // 1x20FR // POL: SHEKOU - POD: MANZANILLO // HBL: HSS1…"
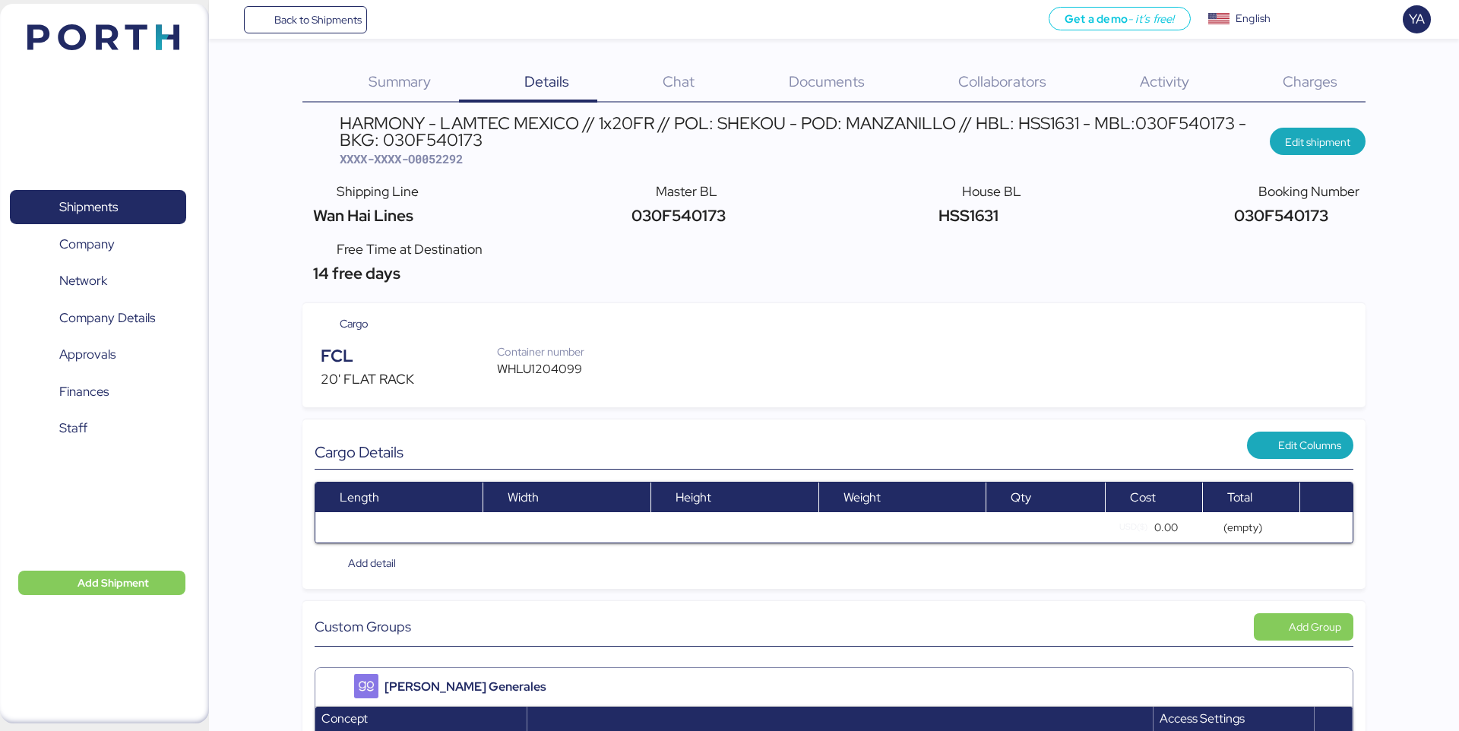
click at [439, 160] on span "XXXX-XXXX-O0052292" at bounding box center [401, 158] width 123 height 15
copy span "O0052292"
